Goal: Contribute content: Contribute content

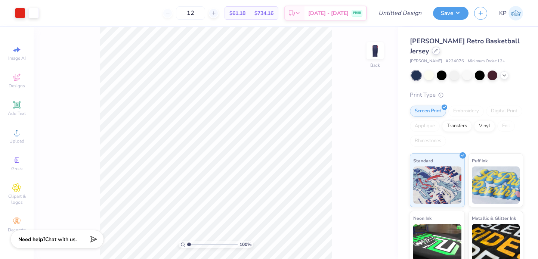
click at [435, 52] on icon at bounding box center [436, 51] width 4 height 4
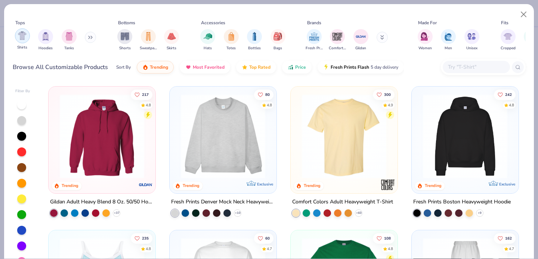
click at [26, 40] on div "filter for Shirts" at bounding box center [22, 35] width 15 height 15
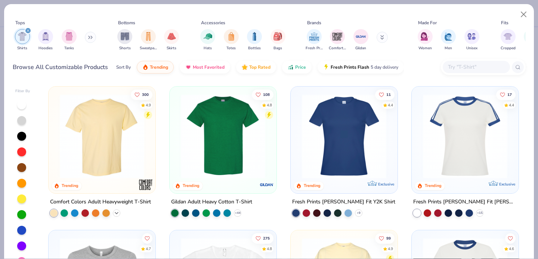
click at [114, 213] on icon at bounding box center [117, 213] width 6 height 6
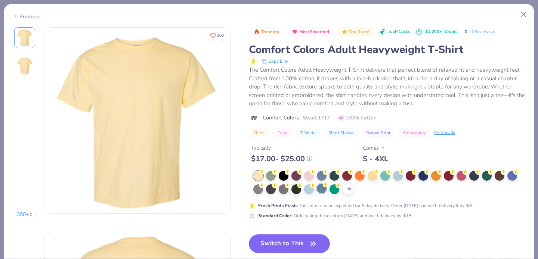
click at [0, 0] on icon at bounding box center [0, 0] width 0 height 0
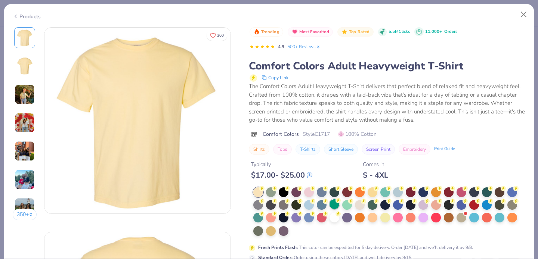
scroll to position [13, 0]
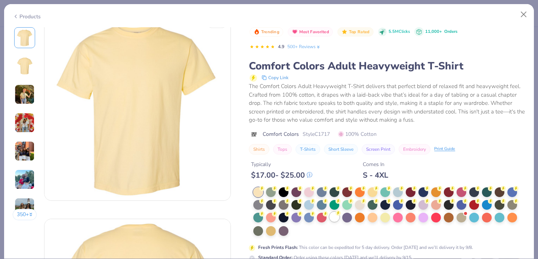
click at [332, 218] on div at bounding box center [334, 217] width 10 height 10
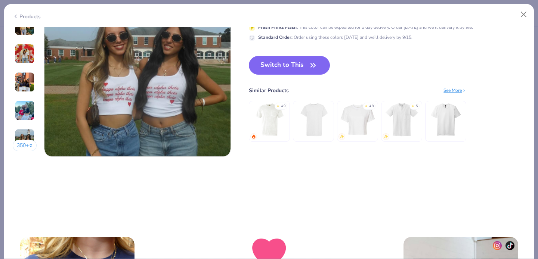
scroll to position [1285, 0]
click at [296, 60] on button "Switch to This" at bounding box center [289, 65] width 81 height 19
click at [288, 69] on button "Switch to This" at bounding box center [289, 65] width 81 height 19
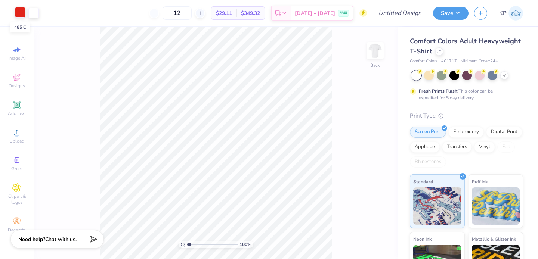
click at [21, 14] on div at bounding box center [20, 12] width 10 height 10
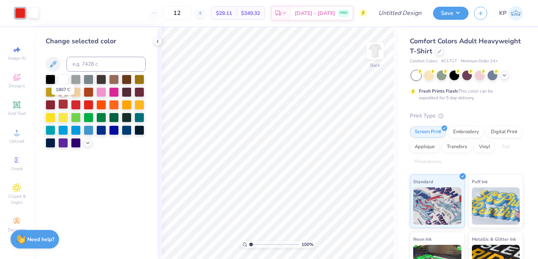
click at [64, 108] on div at bounding box center [63, 104] width 10 height 10
click at [33, 14] on div at bounding box center [33, 12] width 10 height 10
click at [128, 131] on div at bounding box center [127, 130] width 10 height 10
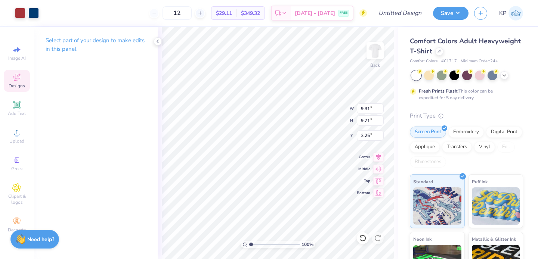
type input "3.24"
click at [379, 59] on div at bounding box center [375, 51] width 34 height 34
type input "5.66"
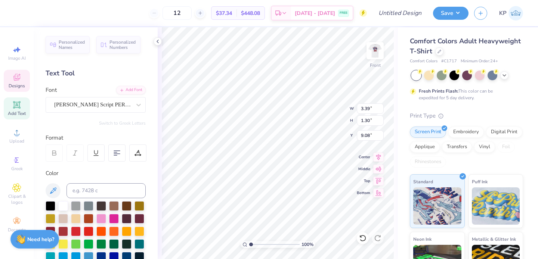
scroll to position [6, 1]
type textarea "Sigma Pi"
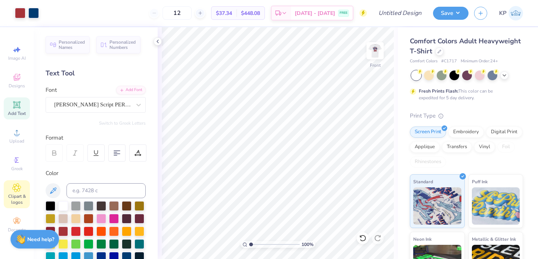
click at [16, 183] on div "Clipart & logos" at bounding box center [17, 194] width 26 height 28
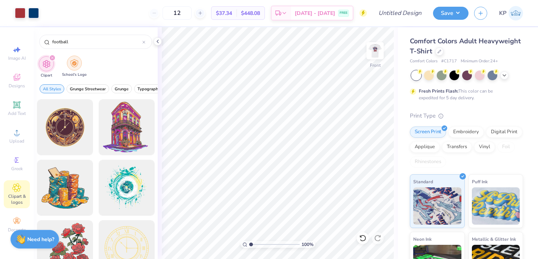
type input "football"
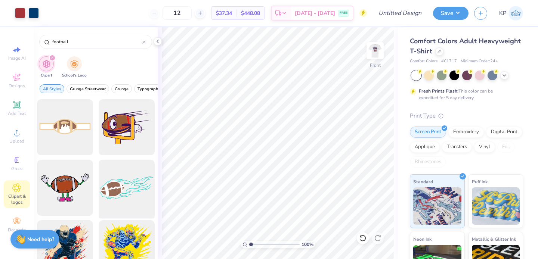
click at [113, 171] on div at bounding box center [127, 188] width 62 height 62
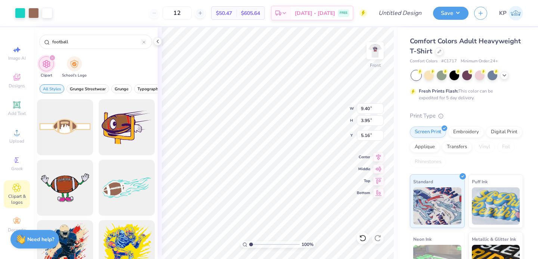
type input "9.40"
type input "3.95"
type input "5.16"
type input "9.41"
type input "3.90"
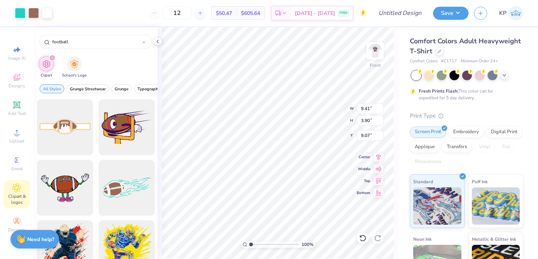
type input "8.44"
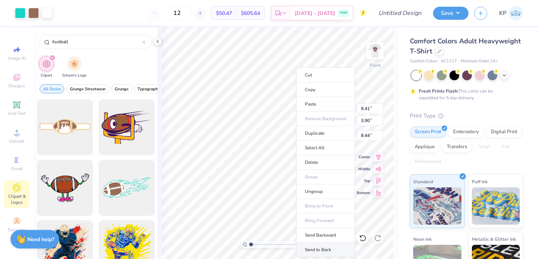
click at [309, 246] on li "Send to Back" at bounding box center [325, 250] width 59 height 15
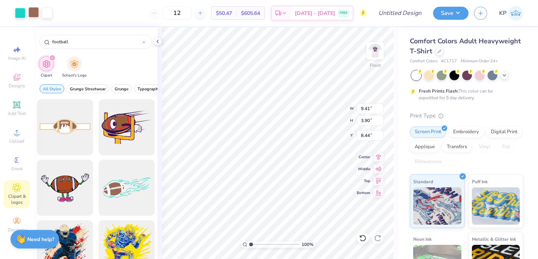
click at [35, 14] on div at bounding box center [33, 12] width 10 height 10
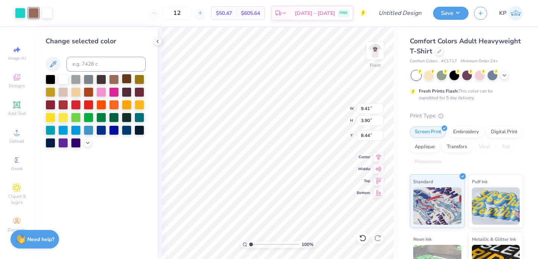
click at [128, 79] on div at bounding box center [127, 79] width 10 height 10
click at [21, 13] on div at bounding box center [20, 12] width 10 height 10
click at [62, 105] on div at bounding box center [63, 104] width 10 height 10
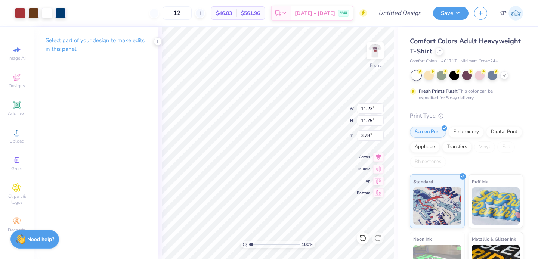
type input "11.23"
type input "11.75"
type input "6.03"
type input "11.84"
type input "12.38"
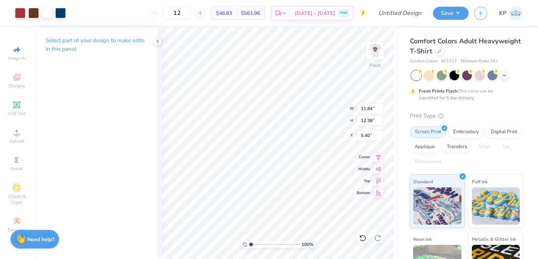
type input "5.50"
click at [375, 53] on img at bounding box center [375, 51] width 30 height 30
type input "2.04"
click at [256, 245] on input "range" at bounding box center [274, 244] width 50 height 7
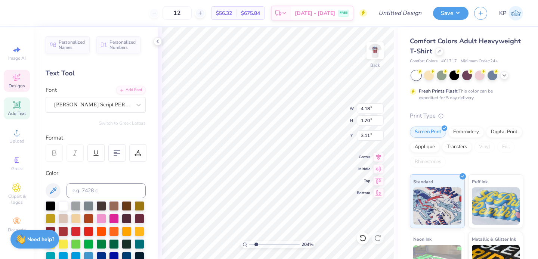
scroll to position [6, 2]
type textarea "Sigma Pi Dad's"
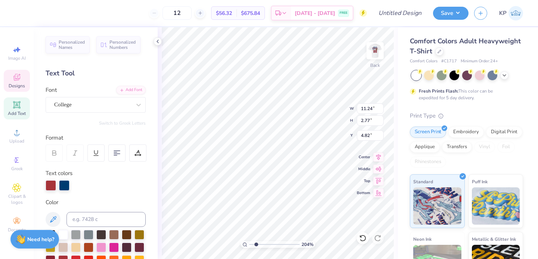
type input "11.24"
type input "2.77"
type input "4.82"
type input "11.23"
type input "2.13"
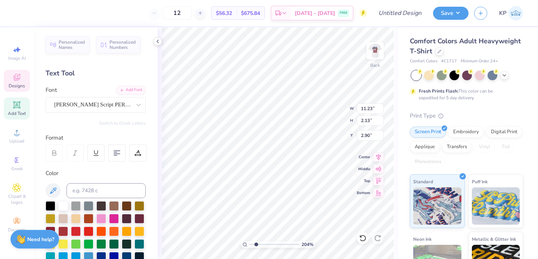
type input "2.83"
type input "6.20"
type input "4.90"
type input "3.45"
type input "2.27"
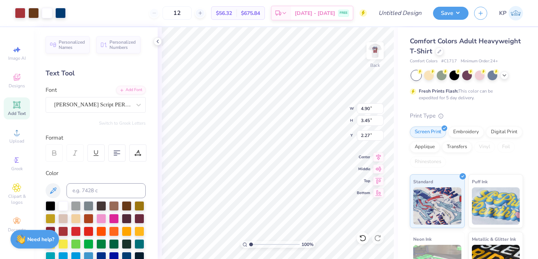
type input "1"
click at [250, 244] on input "range" at bounding box center [274, 244] width 50 height 7
type input "4.66"
type input "4.12"
type input "2.90"
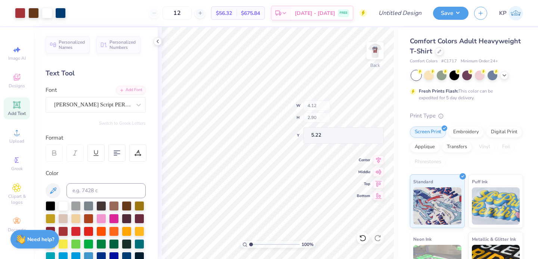
type input "4.16"
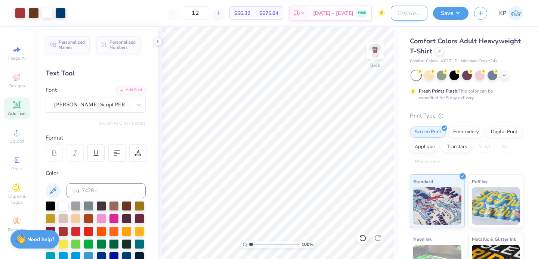
click at [404, 12] on input "Design Title" at bounding box center [409, 13] width 37 height 15
type input "sigma pi dad's weekend"
click at [450, 12] on button "Save" at bounding box center [450, 12] width 35 height 13
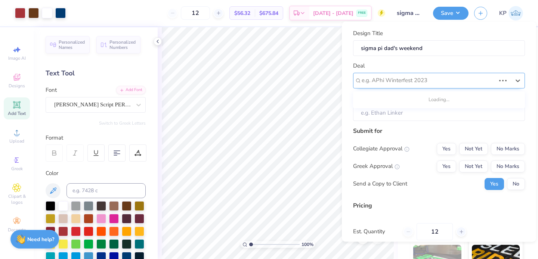
click at [420, 79] on div at bounding box center [429, 80] width 134 height 10
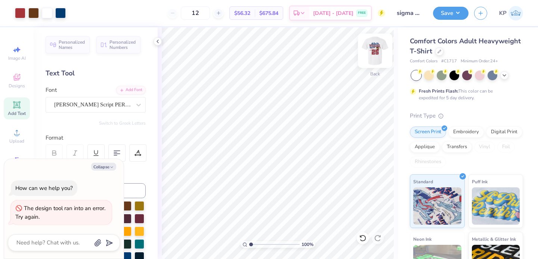
click at [378, 50] on img at bounding box center [375, 51] width 30 height 30
click at [371, 52] on img at bounding box center [375, 51] width 30 height 30
click at [369, 52] on img at bounding box center [375, 51] width 30 height 30
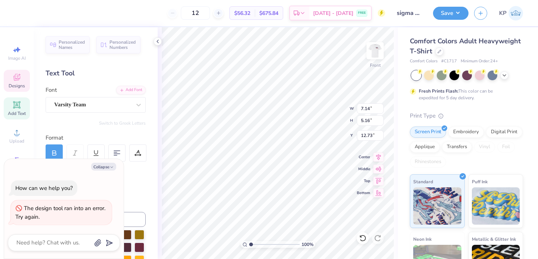
type textarea "x"
type input "1.73"
type input "1.25"
type input "16.64"
type textarea "x"
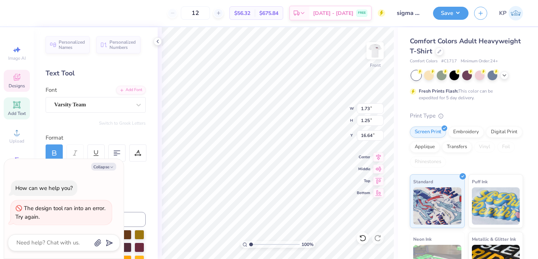
type input "11.80"
type input "4.88"
type input "8.98"
type textarea "x"
type input "1.73"
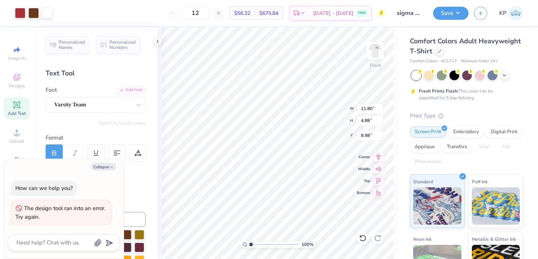
type input "1.25"
type input "16.64"
type textarea "x"
type input "9.78"
click at [254, 244] on input "range" at bounding box center [274, 244] width 50 height 7
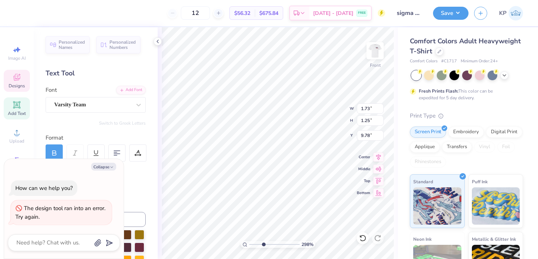
drag, startPoint x: 254, startPoint y: 244, endPoint x: 263, endPoint y: 244, distance: 9.7
type input "3.51"
click at [263, 244] on input "range" at bounding box center [274, 244] width 50 height 7
type textarea "x"
type input "1.18"
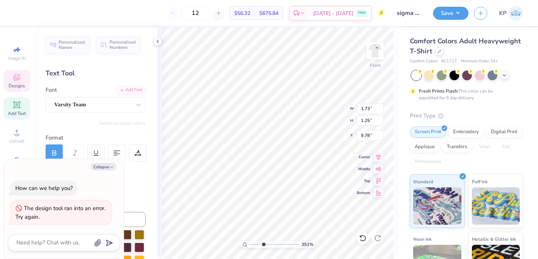
type input "0.85"
type input "10.18"
type textarea "x"
type input "10.91"
type input "2.69"
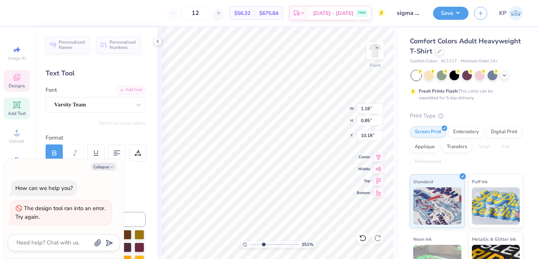
type input "7.36"
type textarea "x"
type input "1.18"
type input "0.85"
type input "10.18"
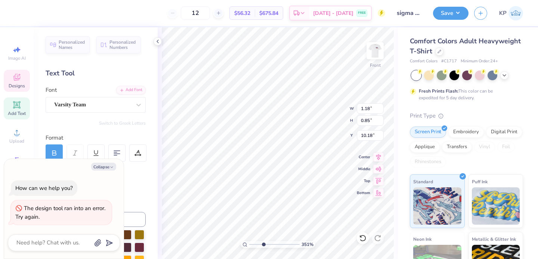
type textarea "x"
type input "1.29"
type input "1.06"
type input "10.07"
type textarea "x"
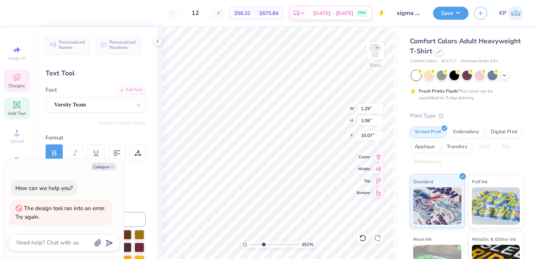
type input "1.06"
type input "0.87"
type input "10.26"
type textarea "x"
type input "10.17"
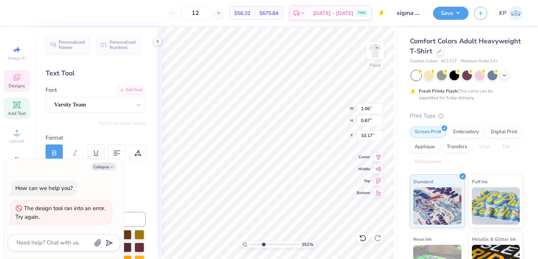
type textarea "x"
type input "1.04"
type input "0.83"
type input "10.19"
type textarea "x"
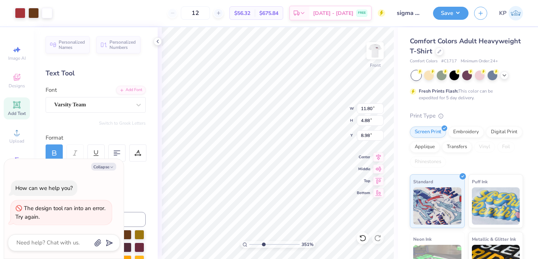
type input "1.04"
type input "0.83"
type input "10.19"
click at [106, 165] on button "Collapse" at bounding box center [103, 167] width 25 height 8
type textarea "x"
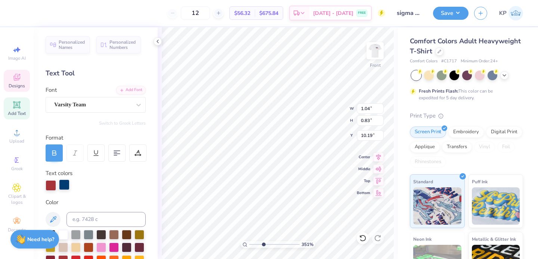
click at [64, 186] on div at bounding box center [64, 185] width 10 height 10
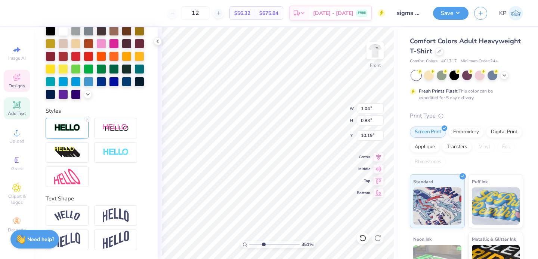
scroll to position [217, 0]
click at [67, 120] on div at bounding box center [67, 128] width 43 height 21
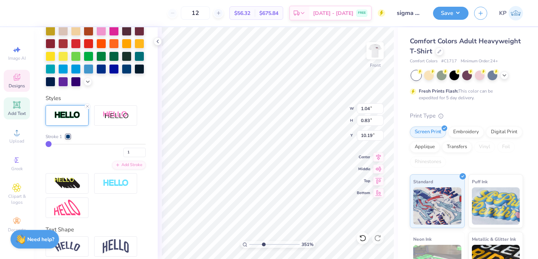
click at [68, 139] on div at bounding box center [68, 136] width 4 height 4
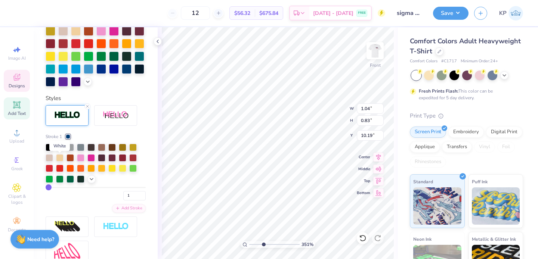
click at [61, 151] on div at bounding box center [59, 146] width 7 height 7
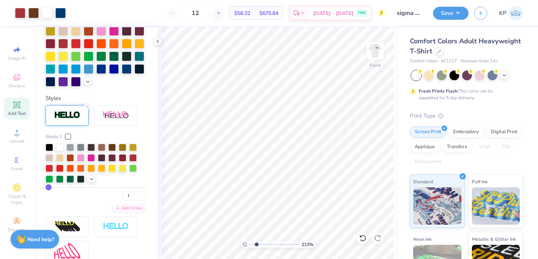
type input "2.01"
drag, startPoint x: 262, startPoint y: 243, endPoint x: 254, endPoint y: 241, distance: 8.2
click at [255, 241] on input "range" at bounding box center [274, 244] width 50 height 7
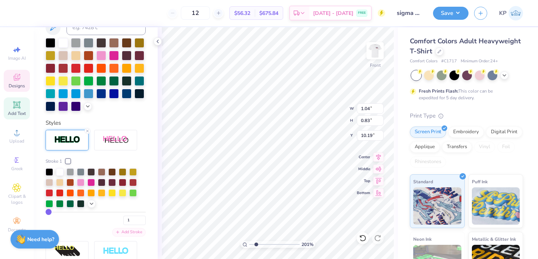
scroll to position [100, 0]
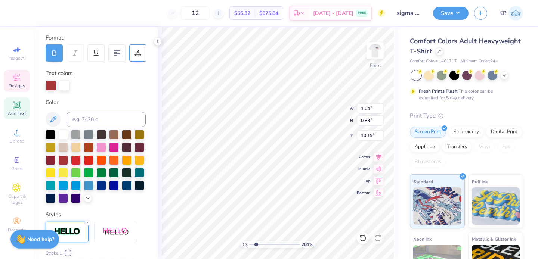
click at [145, 52] on div at bounding box center [137, 52] width 17 height 17
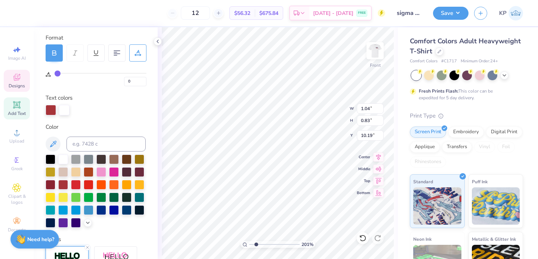
type input "1"
type input "2"
type input "3"
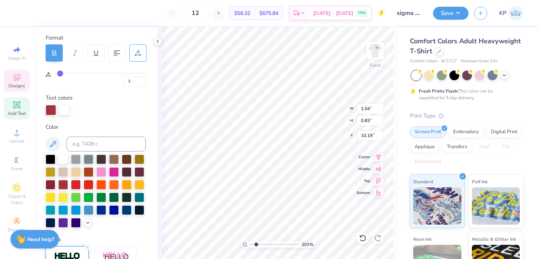
type input "3"
type input "4"
type input "5"
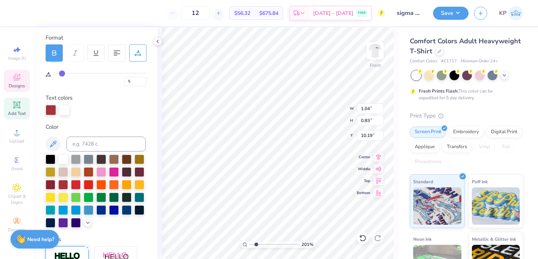
type input "6"
type input "7"
type input "8"
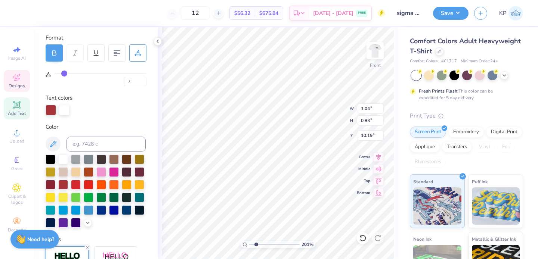
type input "8"
type input "9"
type input "10"
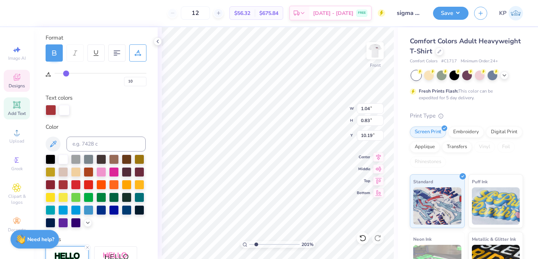
type input "11"
drag, startPoint x: 57, startPoint y: 74, endPoint x: 67, endPoint y: 74, distance: 10.5
type input "11"
click at [67, 74] on input "range" at bounding box center [101, 73] width 92 height 1
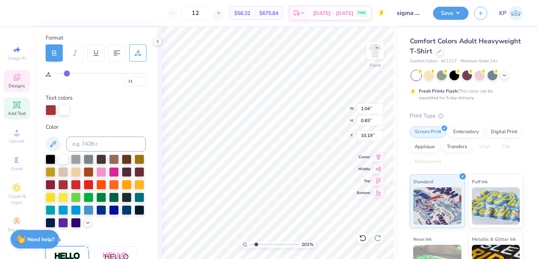
type input "1.15"
type input "0.85"
type input "10.18"
type input "2"
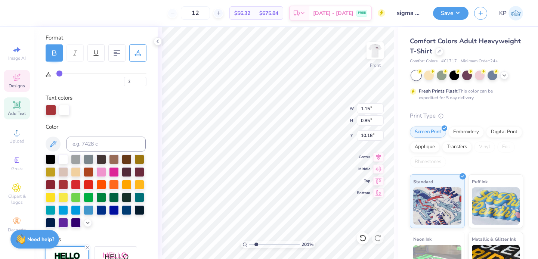
type input "2"
click at [59, 74] on input "range" at bounding box center [101, 73] width 92 height 1
type input "1.06"
type input "0.84"
type input "10.19"
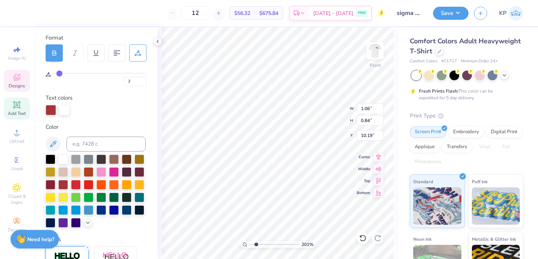
type input "8"
click at [64, 73] on input "range" at bounding box center [101, 73] width 92 height 1
type input "1.12"
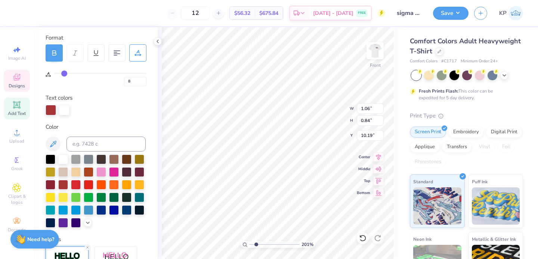
type input "0.85"
type input "10.18"
type input "4"
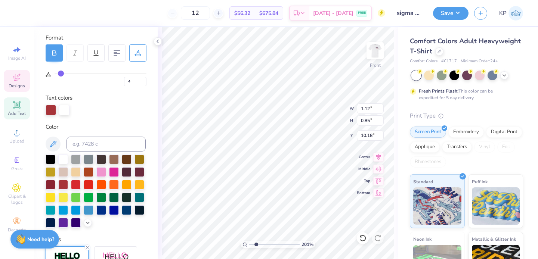
click at [61, 74] on input "range" at bounding box center [101, 73] width 92 height 1
type input "1.08"
type input "0.84"
type input "10.19"
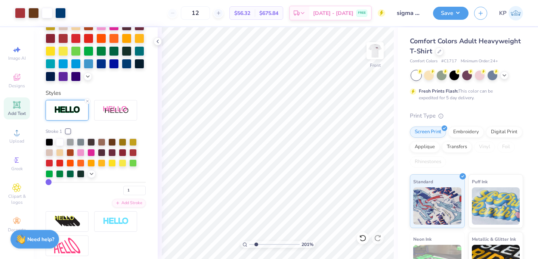
scroll to position [246, 0]
click at [130, 196] on input "1" at bounding box center [134, 190] width 22 height 9
click at [136, 196] on input "2" at bounding box center [134, 190] width 22 height 9
click at [137, 196] on input "3" at bounding box center [134, 190] width 22 height 9
type input "4"
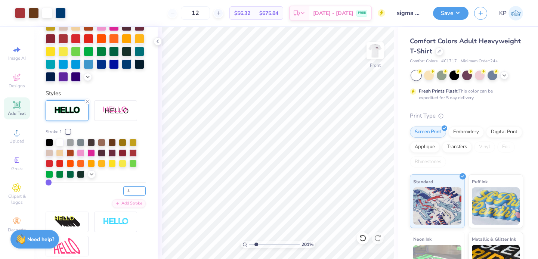
click at [137, 196] on input "4" at bounding box center [134, 190] width 22 height 9
type input "4"
click at [103, 196] on div "4" at bounding box center [96, 188] width 100 height 13
type input "3"
click at [136, 196] on input "3" at bounding box center [134, 190] width 22 height 9
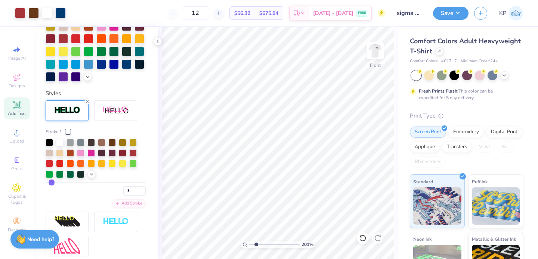
type input "3"
click at [95, 196] on div "3" at bounding box center [96, 188] width 100 height 13
type input "2"
click at [137, 196] on input "2" at bounding box center [134, 190] width 22 height 9
type input "2"
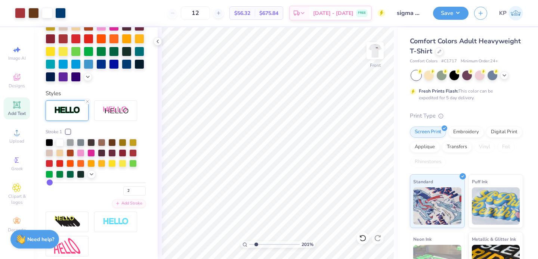
click at [104, 196] on div "2" at bounding box center [96, 188] width 100 height 13
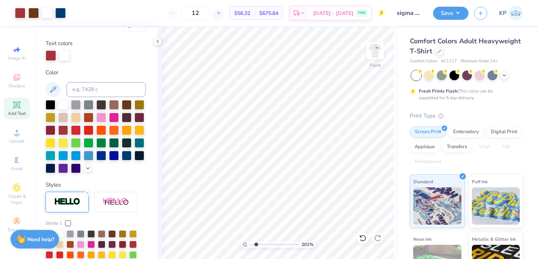
scroll to position [70, 0]
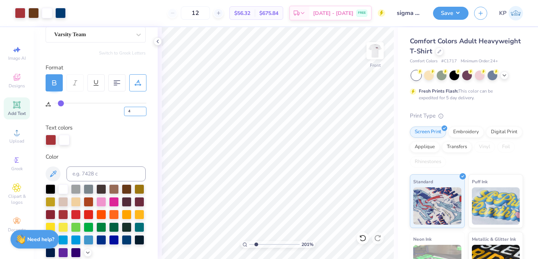
click at [134, 111] on input "4" at bounding box center [135, 111] width 22 height 9
type input "5"
click at [142, 110] on input "5" at bounding box center [135, 111] width 22 height 9
type input "5"
click at [109, 140] on div at bounding box center [96, 140] width 100 height 10
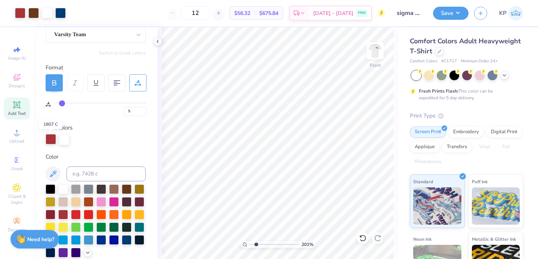
click at [47, 141] on div at bounding box center [51, 139] width 10 height 10
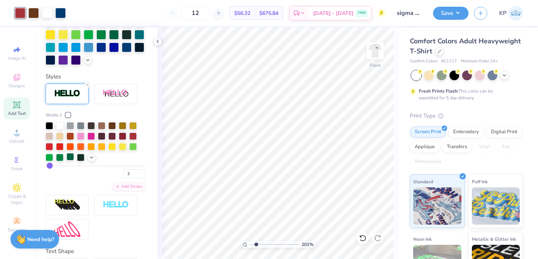
scroll to position [274, 0]
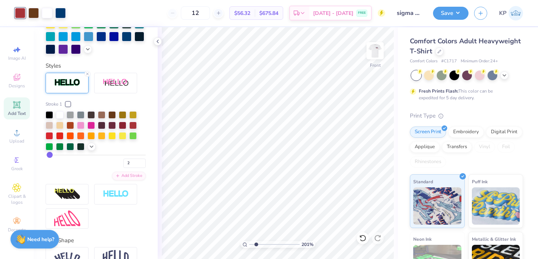
click at [69, 106] on div at bounding box center [68, 104] width 4 height 4
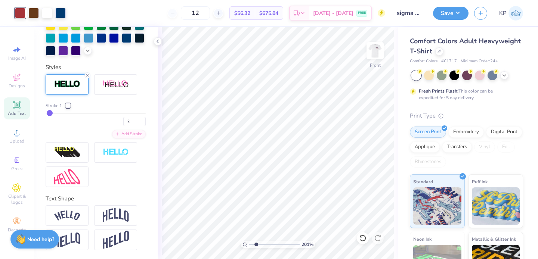
click at [68, 108] on div at bounding box center [68, 105] width 4 height 4
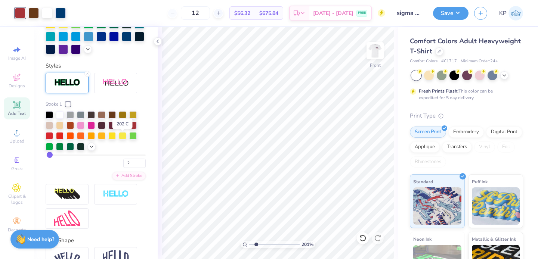
click at [120, 128] on div at bounding box center [122, 124] width 7 height 7
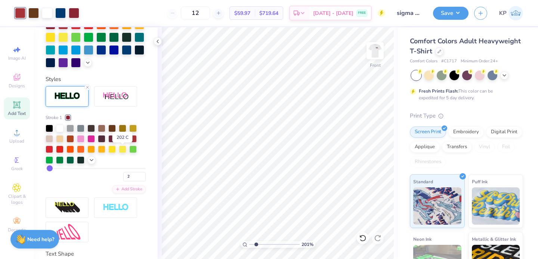
scroll to position [264, 0]
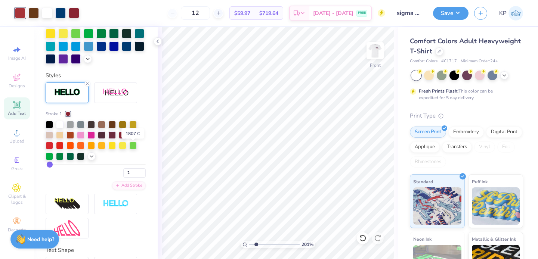
click at [132, 138] on div at bounding box center [132, 134] width 7 height 7
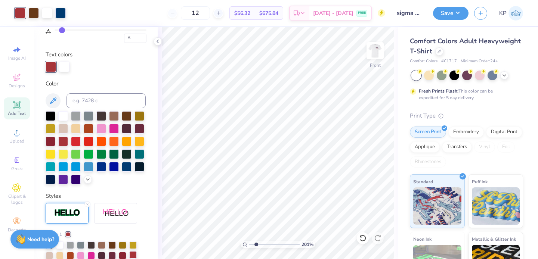
scroll to position [137, 0]
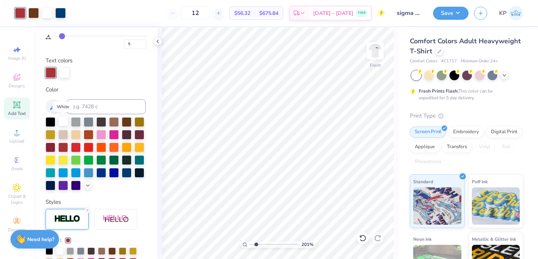
click at [62, 120] on div at bounding box center [63, 122] width 10 height 10
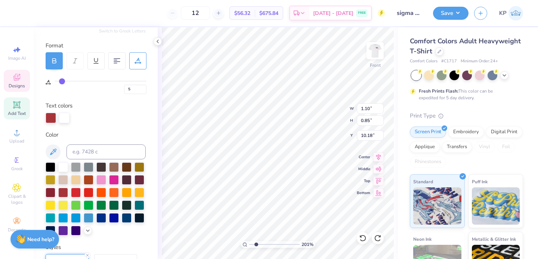
scroll to position [93, 0]
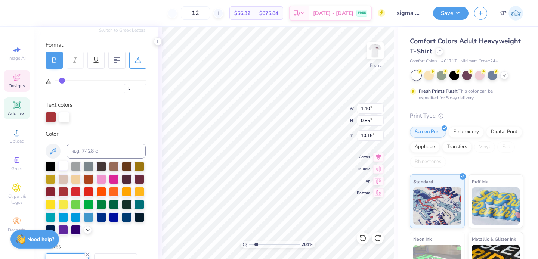
click at [63, 164] on div at bounding box center [63, 166] width 10 height 10
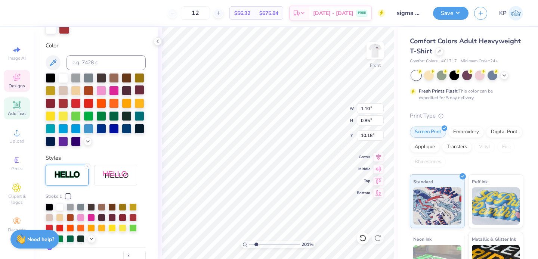
scroll to position [302, 0]
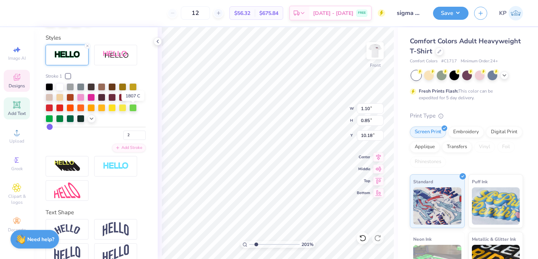
click at [133, 100] on div at bounding box center [132, 96] width 7 height 7
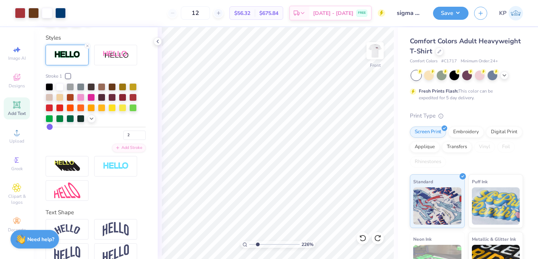
type input "2.34"
click at [257, 244] on input "range" at bounding box center [274, 244] width 50 height 7
click at [12, 192] on div "Clipart & logos" at bounding box center [17, 194] width 26 height 28
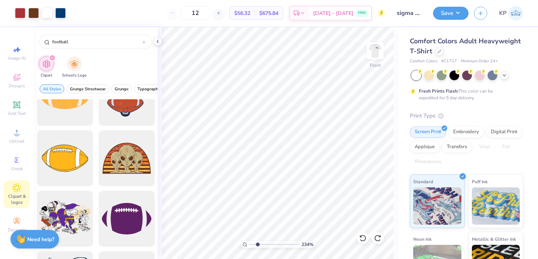
scroll to position [696, 0]
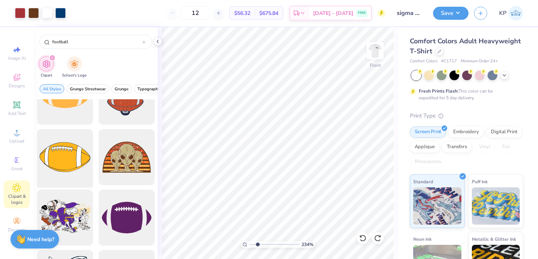
click at [63, 162] on div at bounding box center [65, 158] width 62 height 62
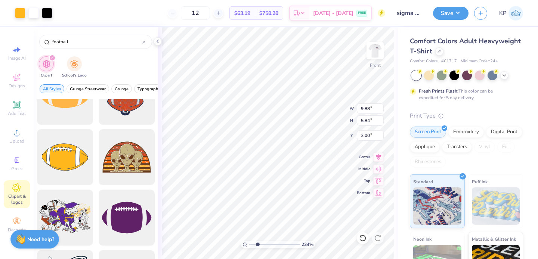
type input "9.88"
type input "5.84"
type input "7.12"
type input "4.20"
type input "6.37"
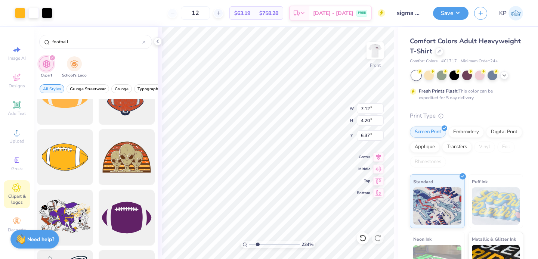
type input "5.81"
type input "3.43"
type input "8.71"
type input "5.30"
type input "3.13"
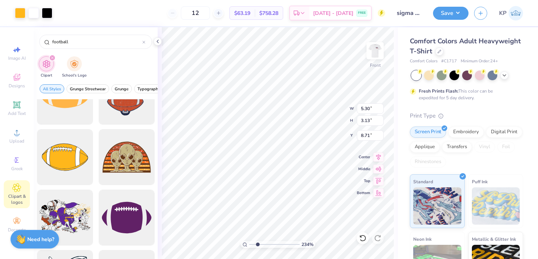
type input "5.26"
type input "3.16"
type input "7.60"
type input "11.80"
type input "4.88"
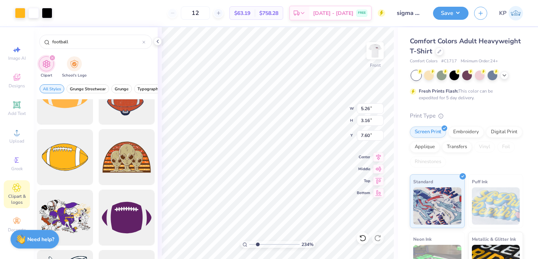
type input "8.98"
type input "1.10"
type input "0.85"
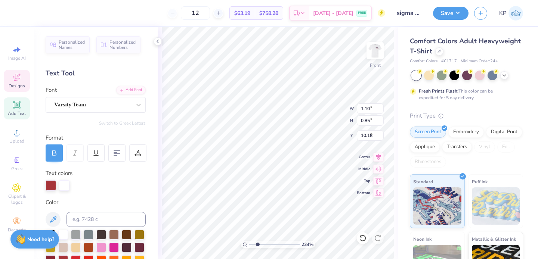
type input "5.75"
type input "11.80"
type input "4.88"
type input "8.98"
type input "5.26"
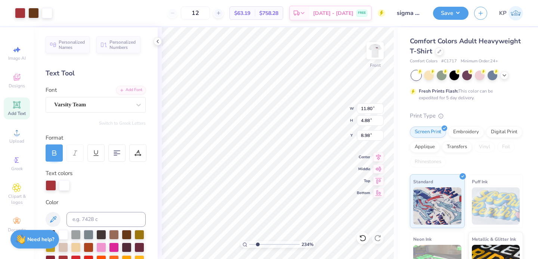
type input "3.16"
type input "9.57"
type input "5.32"
type input "3.19"
type input "1.71"
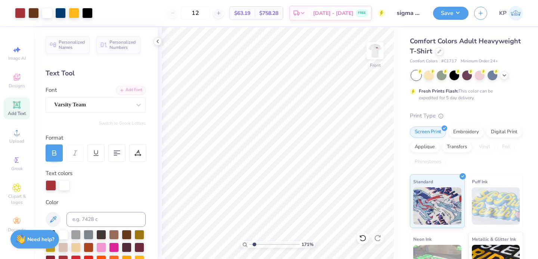
click at [254, 245] on input "range" at bounding box center [274, 244] width 50 height 7
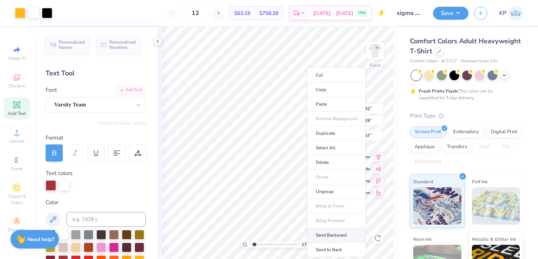
click at [331, 230] on li "Send Backward" at bounding box center [336, 235] width 59 height 15
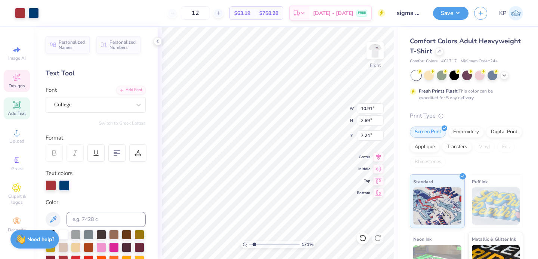
type input "10.91"
type input "2.69"
type input "7.24"
type input "5.29"
type input "5.32"
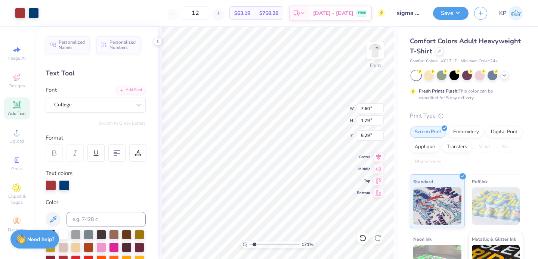
type input "3.19"
type input "9.57"
click at [19, 9] on div at bounding box center [20, 12] width 10 height 10
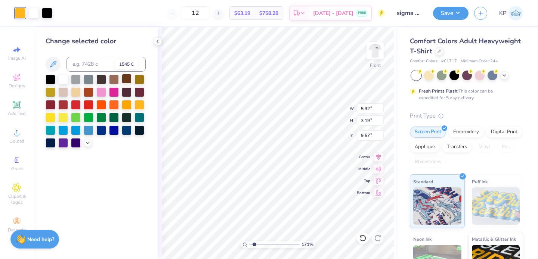
click at [126, 82] on div at bounding box center [127, 79] width 10 height 10
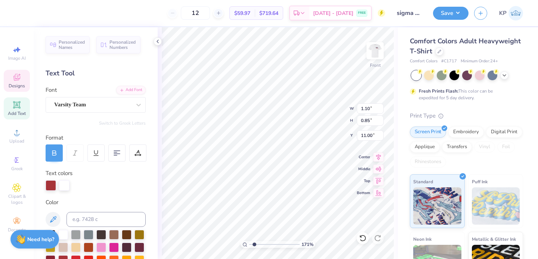
type input "11.00"
type input "1.34"
type input "1.04"
type input "10.91"
type input "1.64"
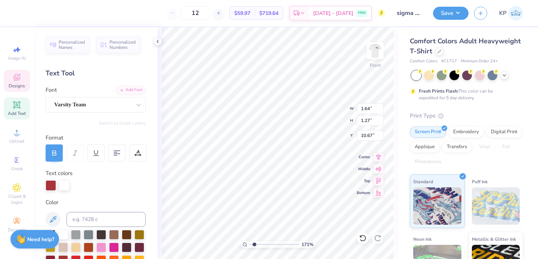
type input "1.27"
type input "10.79"
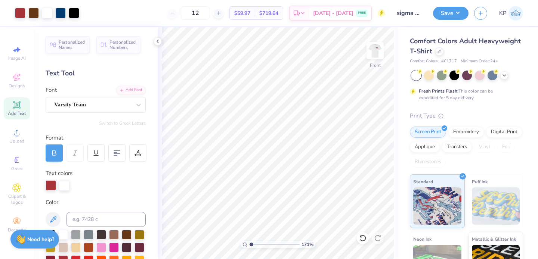
type input "1.1"
click at [251, 244] on input "range" at bounding box center [274, 244] width 50 height 7
click at [16, 185] on icon at bounding box center [16, 187] width 9 height 9
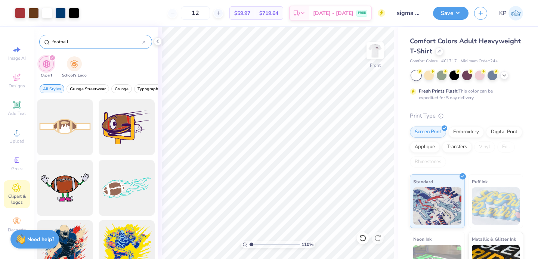
click at [143, 41] on icon at bounding box center [143, 42] width 3 height 3
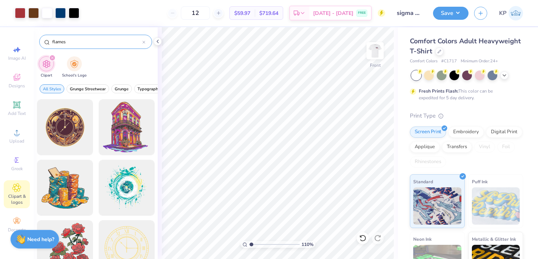
type input "flames"
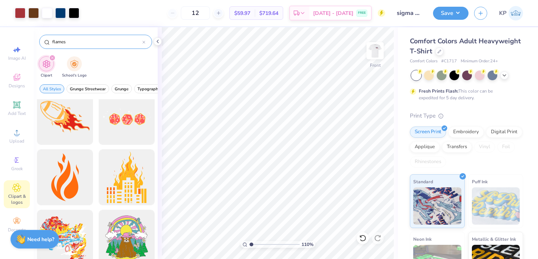
scroll to position [1040, 0]
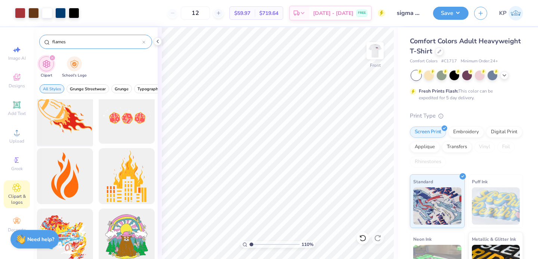
click at [71, 123] on div at bounding box center [65, 116] width 62 height 62
type input "1.73"
click at [254, 244] on input "range" at bounding box center [274, 244] width 50 height 7
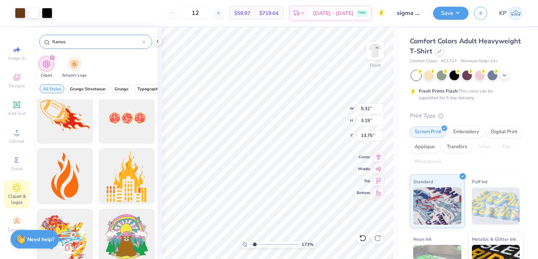
type input "13.75"
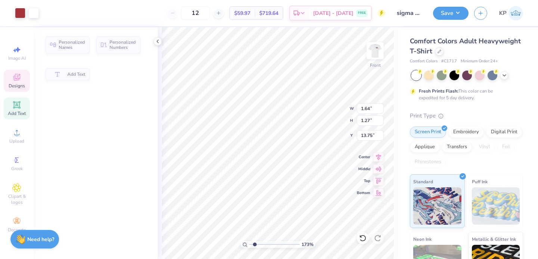
type input "1.64"
type input "1.27"
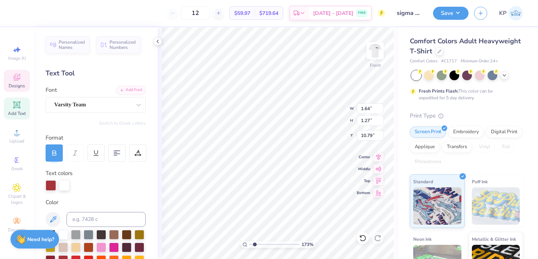
type input "15.35"
type input "11.80"
type input "4.88"
type input "8.98"
click at [32, 13] on div at bounding box center [33, 12] width 10 height 10
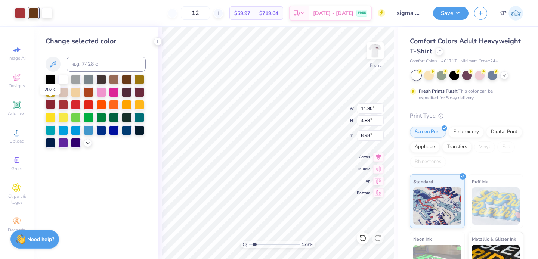
click at [52, 104] on div at bounding box center [51, 104] width 10 height 10
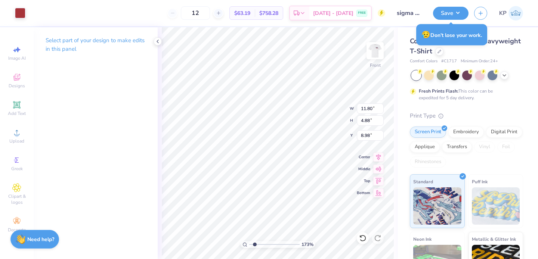
type input "8.87"
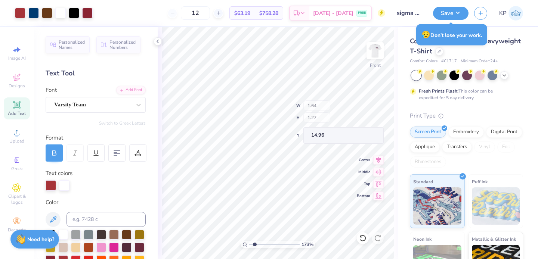
type input "14.96"
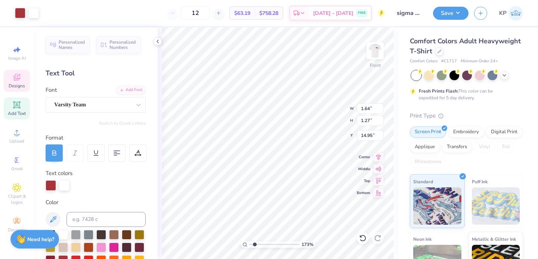
type input "14.95"
click at [305, 246] on span "173 %" at bounding box center [307, 244] width 12 height 7
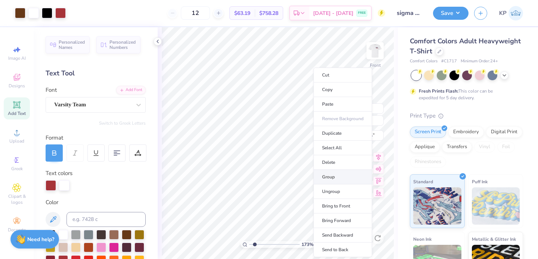
click at [332, 180] on li "Group" at bounding box center [342, 177] width 59 height 15
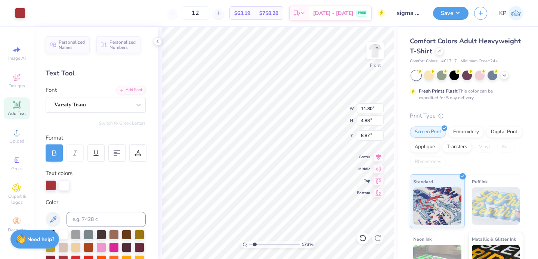
type input "11.80"
type input "4.88"
type input "8.87"
click at [16, 13] on div at bounding box center [20, 12] width 10 height 10
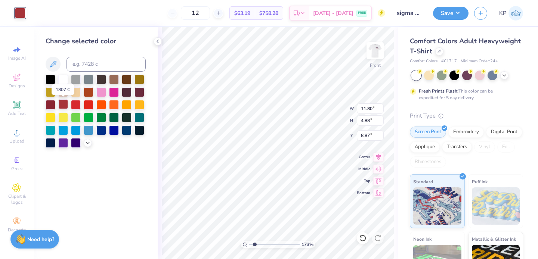
click at [65, 102] on div at bounding box center [63, 104] width 10 height 10
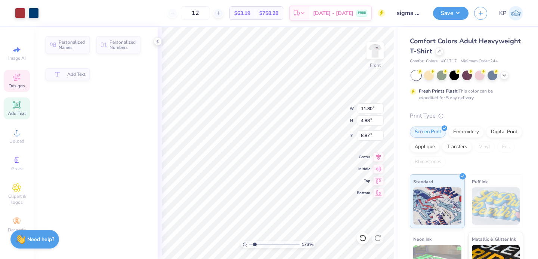
type input "10.91"
type input "2.69"
type input "7.34"
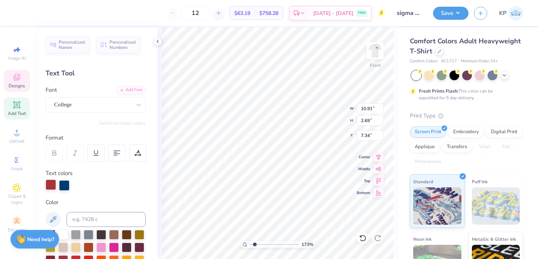
click at [51, 183] on div at bounding box center [51, 185] width 10 height 10
click at [17, 12] on div at bounding box center [20, 12] width 10 height 10
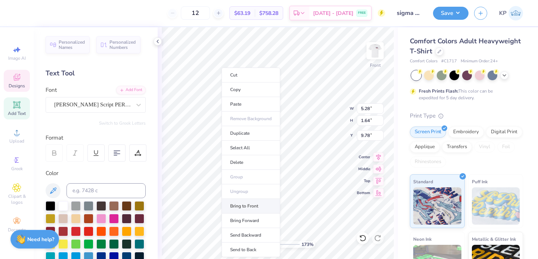
click at [251, 207] on li "Bring to Front" at bounding box center [250, 206] width 59 height 15
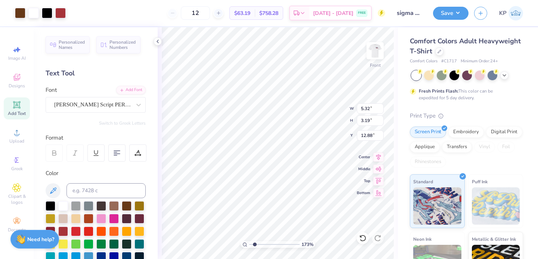
type input "5.32"
type input "3.19"
type input "9.58"
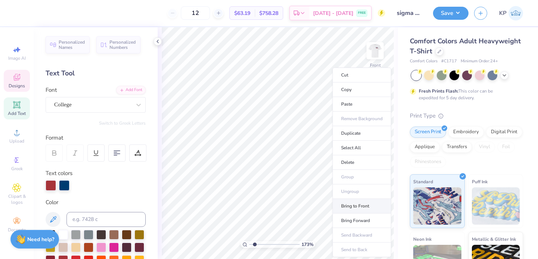
click at [351, 209] on li "Bring to Front" at bounding box center [361, 206] width 59 height 15
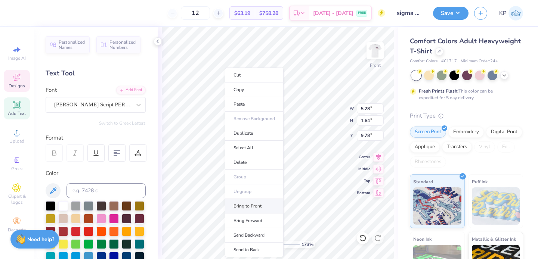
click at [249, 205] on li "Bring to Front" at bounding box center [254, 206] width 59 height 15
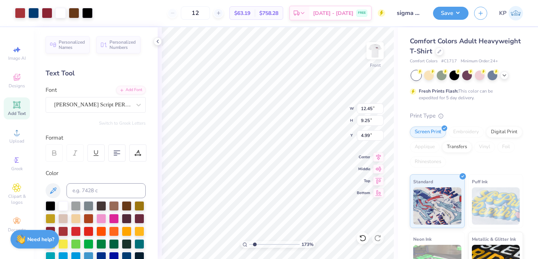
type input "12.45"
type input "9.25"
click at [210, 12] on input "12" at bounding box center [195, 12] width 29 height 13
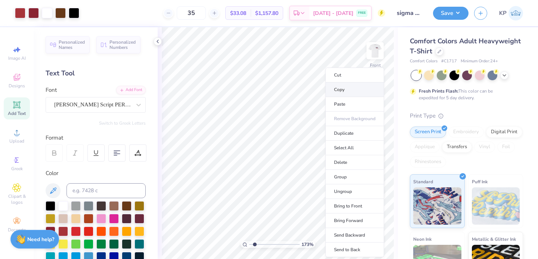
click at [354, 88] on li "Copy" at bounding box center [354, 90] width 59 height 15
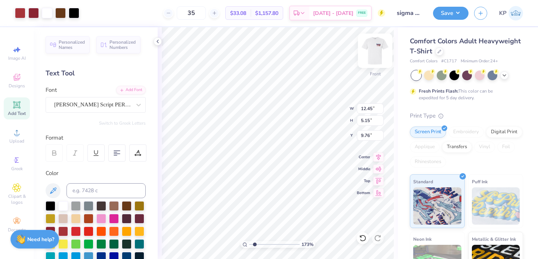
click at [382, 41] on img at bounding box center [375, 51] width 30 height 30
click at [259, 244] on input "range" at bounding box center [274, 244] width 50 height 7
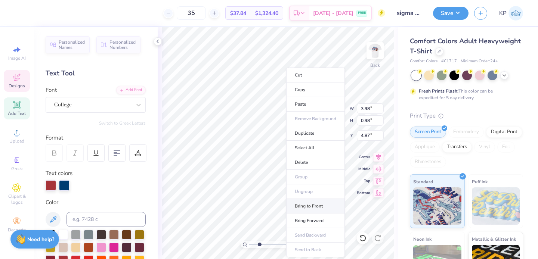
click at [313, 208] on li "Bring to Front" at bounding box center [315, 206] width 59 height 15
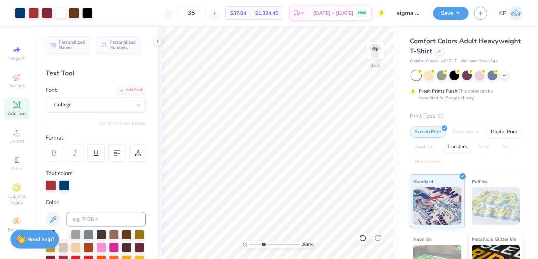
click at [263, 242] on input "range" at bounding box center [274, 244] width 50 height 7
click at [263, 243] on input "range" at bounding box center [274, 244] width 50 height 7
click at [375, 58] on img at bounding box center [375, 51] width 30 height 30
click at [256, 244] on input "range" at bounding box center [274, 244] width 50 height 7
drag, startPoint x: 257, startPoint y: 243, endPoint x: 249, endPoint y: 242, distance: 8.3
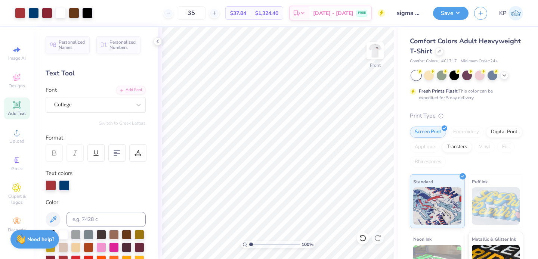
click at [249, 242] on input "range" at bounding box center [274, 244] width 50 height 7
drag, startPoint x: 251, startPoint y: 244, endPoint x: 258, endPoint y: 244, distance: 7.1
click at [258, 244] on input "range" at bounding box center [274, 244] width 50 height 7
click at [373, 57] on img at bounding box center [375, 51] width 30 height 30
click at [261, 245] on input "range" at bounding box center [274, 244] width 50 height 7
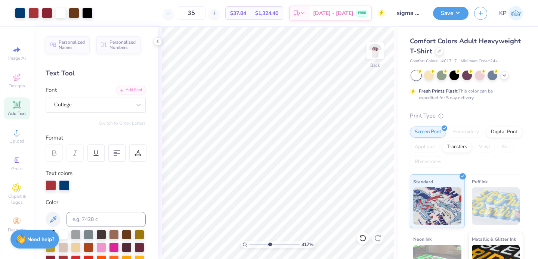
click at [269, 244] on input "range" at bounding box center [274, 244] width 50 height 7
click at [275, 244] on input "range" at bounding box center [274, 244] width 50 height 7
click at [276, 244] on input "range" at bounding box center [274, 244] width 50 height 7
click at [277, 244] on input "range" at bounding box center [274, 244] width 50 height 7
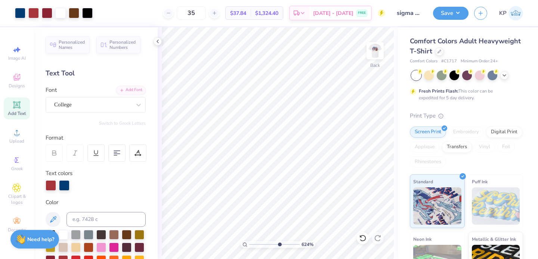
click at [279, 244] on input "range" at bounding box center [274, 244] width 50 height 7
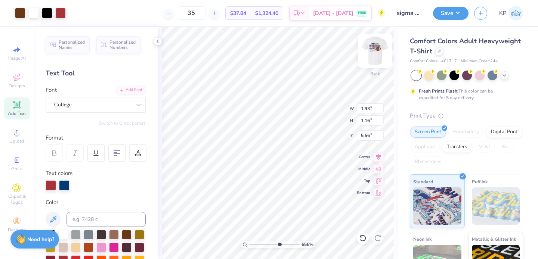
click at [377, 55] on img at bounding box center [375, 51] width 30 height 30
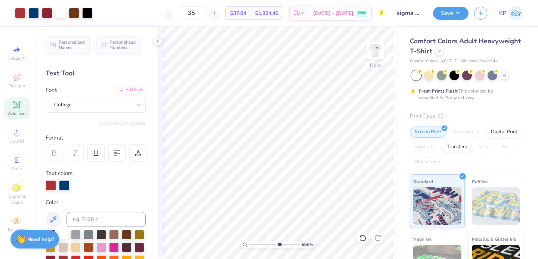
click at [248, 244] on div "656 %" at bounding box center [278, 244] width 75 height 7
click at [250, 245] on input "range" at bounding box center [274, 244] width 50 height 7
click at [446, 15] on button "Save" at bounding box center [450, 12] width 35 height 13
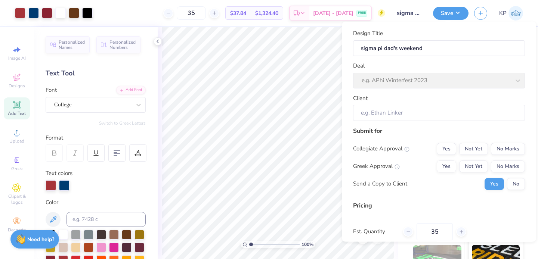
click at [431, 78] on div "Deal e.g. APhi Winterfest 2023" at bounding box center [439, 75] width 172 height 27
click at [437, 37] on div "Design Title sigma pi dad's weekend" at bounding box center [439, 42] width 172 height 27
click at [439, 41] on input "sigma pi dad's weekend" at bounding box center [439, 48] width 172 height 16
click at [439, 46] on input "sigma pi dad's weekend" at bounding box center [439, 48] width 172 height 16
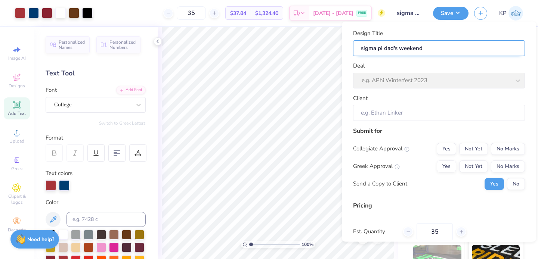
click at [439, 46] on input "sigma pi dad's weekend" at bounding box center [439, 48] width 172 height 16
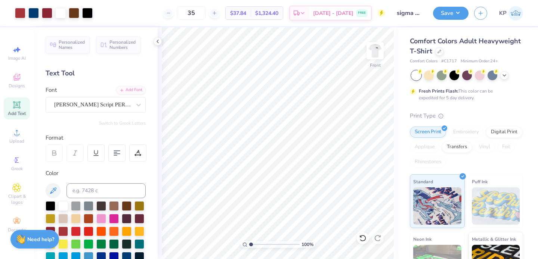
drag, startPoint x: 252, startPoint y: 244, endPoint x: 248, endPoint y: 244, distance: 4.1
click at [249, 244] on input "range" at bounding box center [274, 244] width 50 height 7
